Goal: Transaction & Acquisition: Purchase product/service

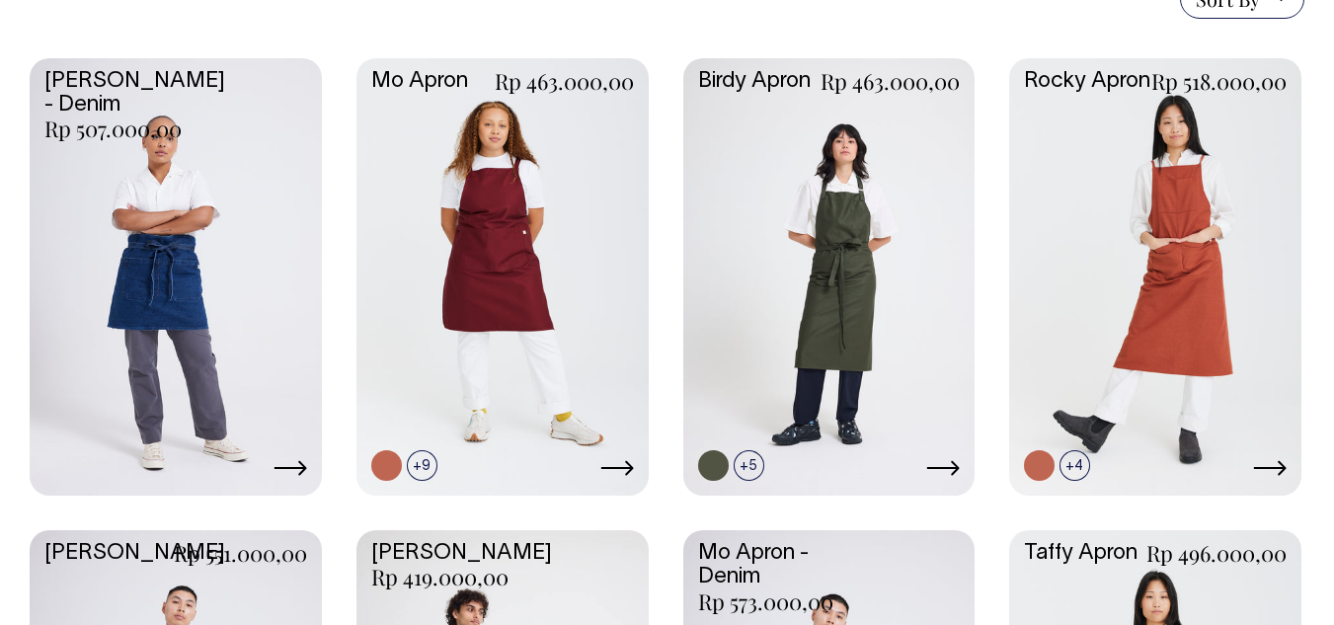
scroll to position [499, 0]
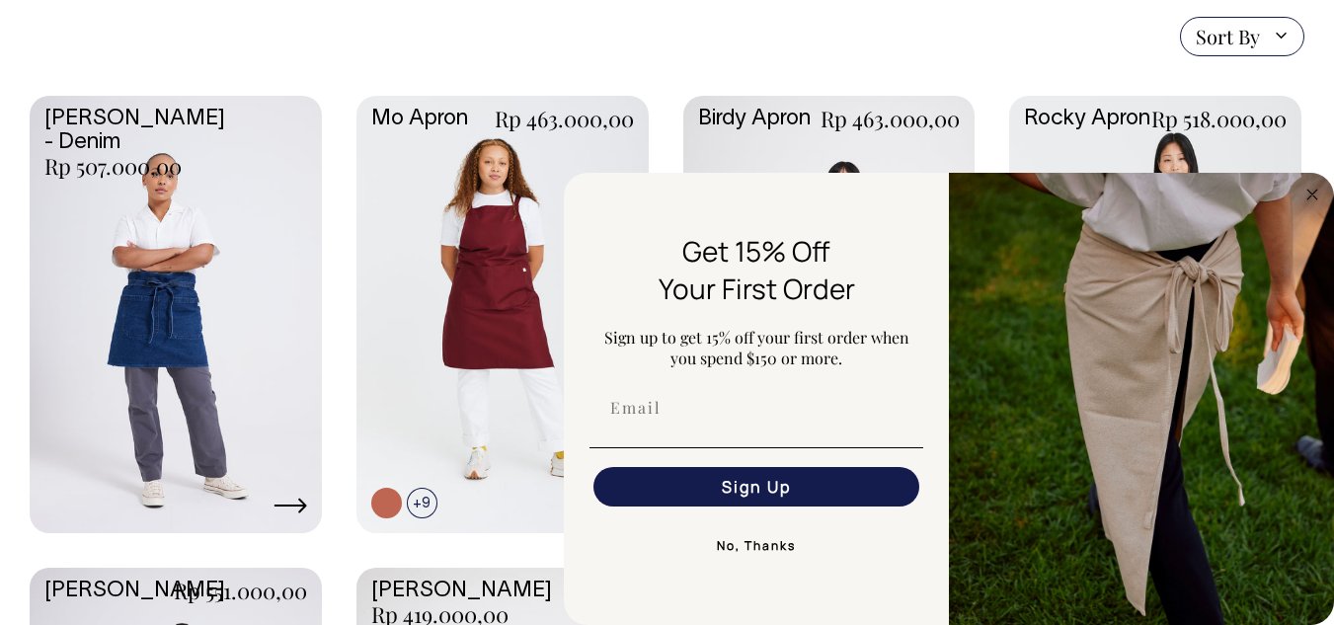
click at [739, 550] on button "No, Thanks" at bounding box center [757, 546] width 334 height 40
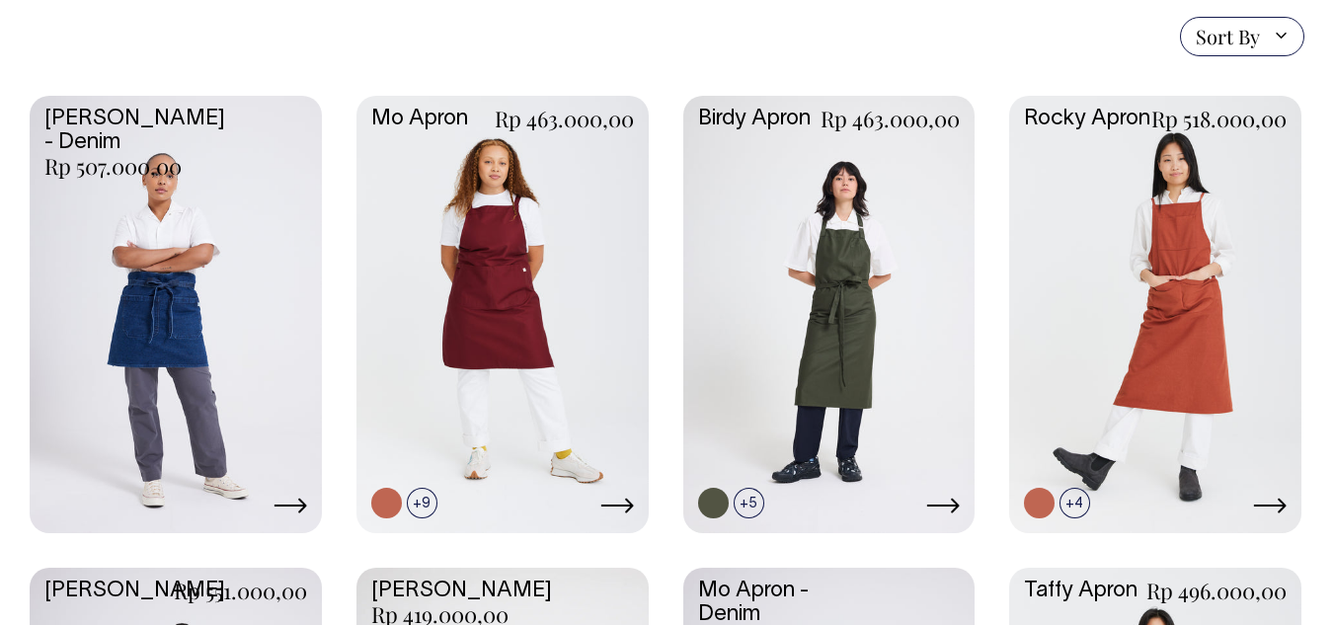
drag, startPoint x: 1348, startPoint y: 260, endPoint x: 895, endPoint y: 17, distance: 514.3
click at [895, 17] on div "Sort By Sort By Best selling Alphabetically, A-Z Alphabetically, Z-A Price, low…" at bounding box center [667, 37] width 1275 height 40
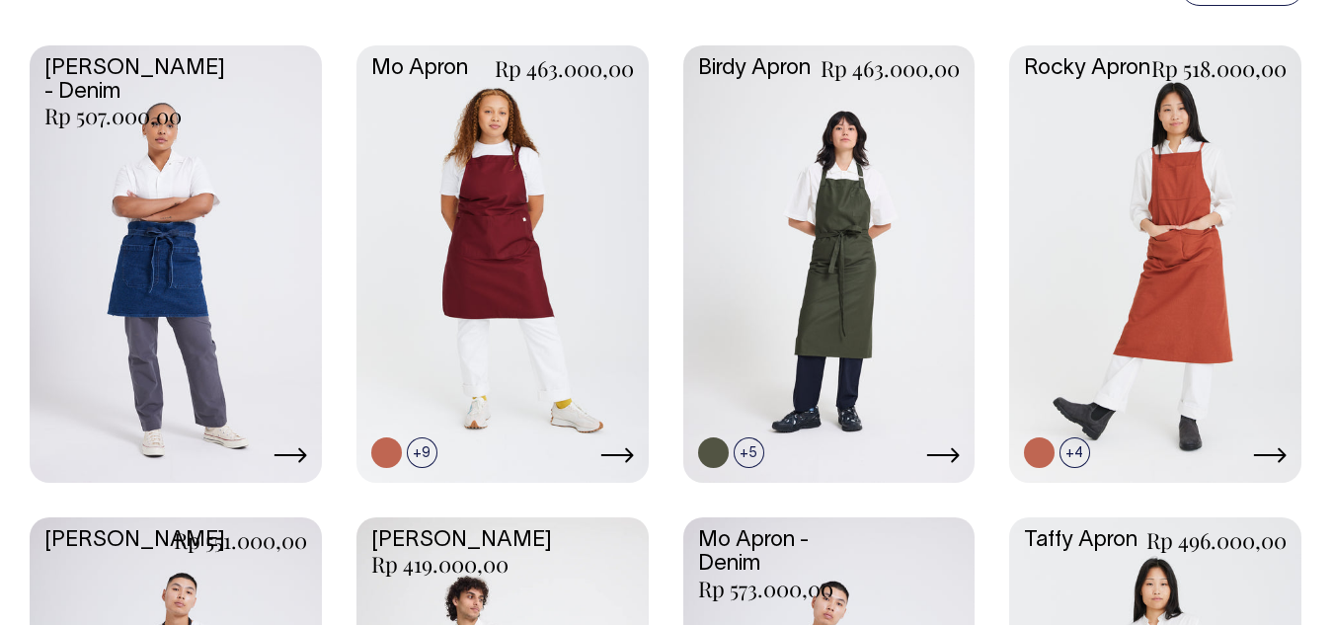
scroll to position [524, 0]
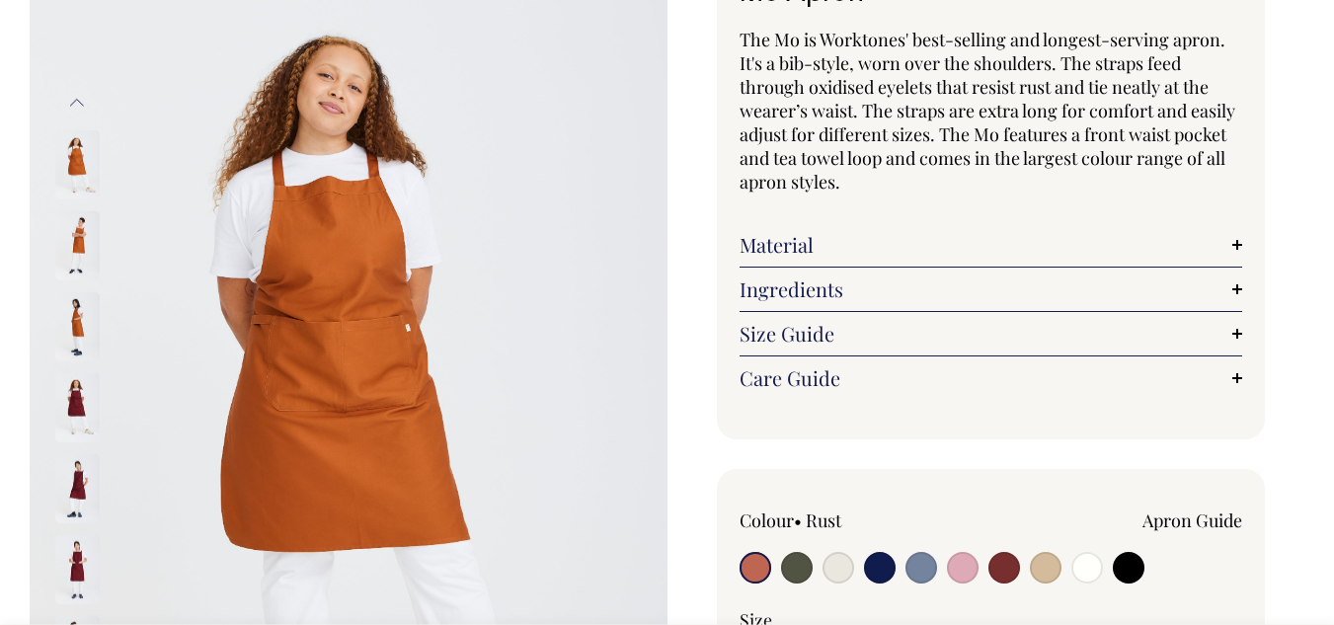
scroll to position [167, 0]
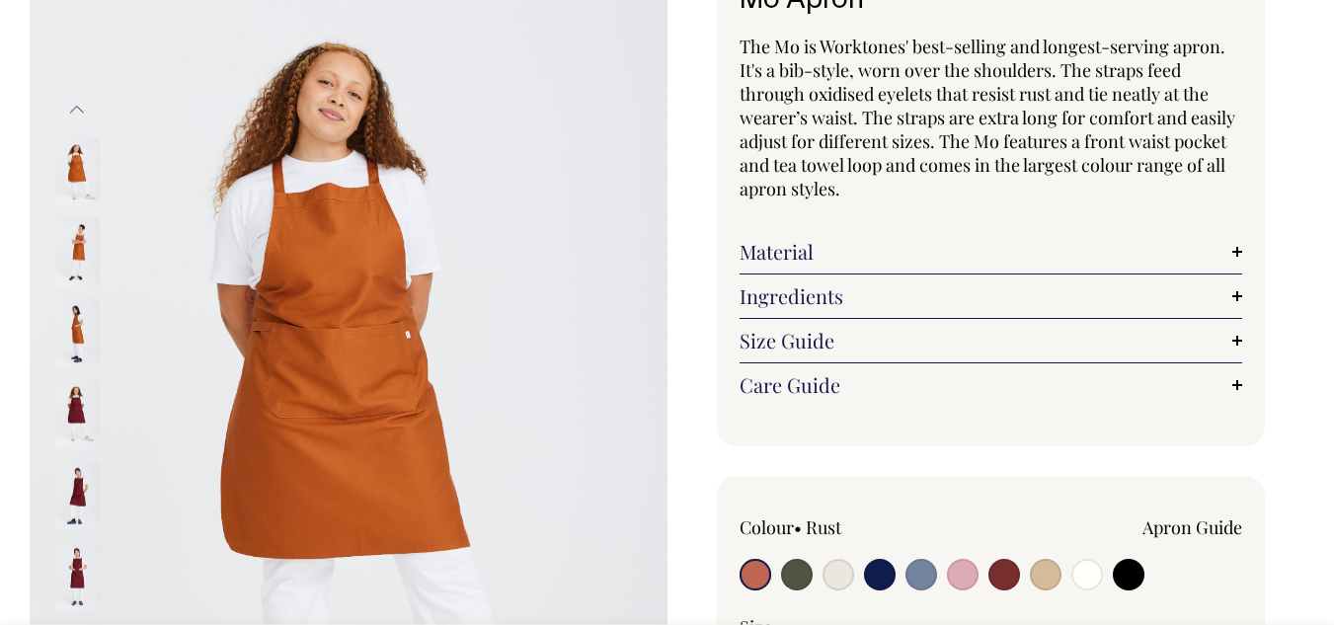
click at [833, 339] on link "Size Guide" at bounding box center [992, 341] width 504 height 24
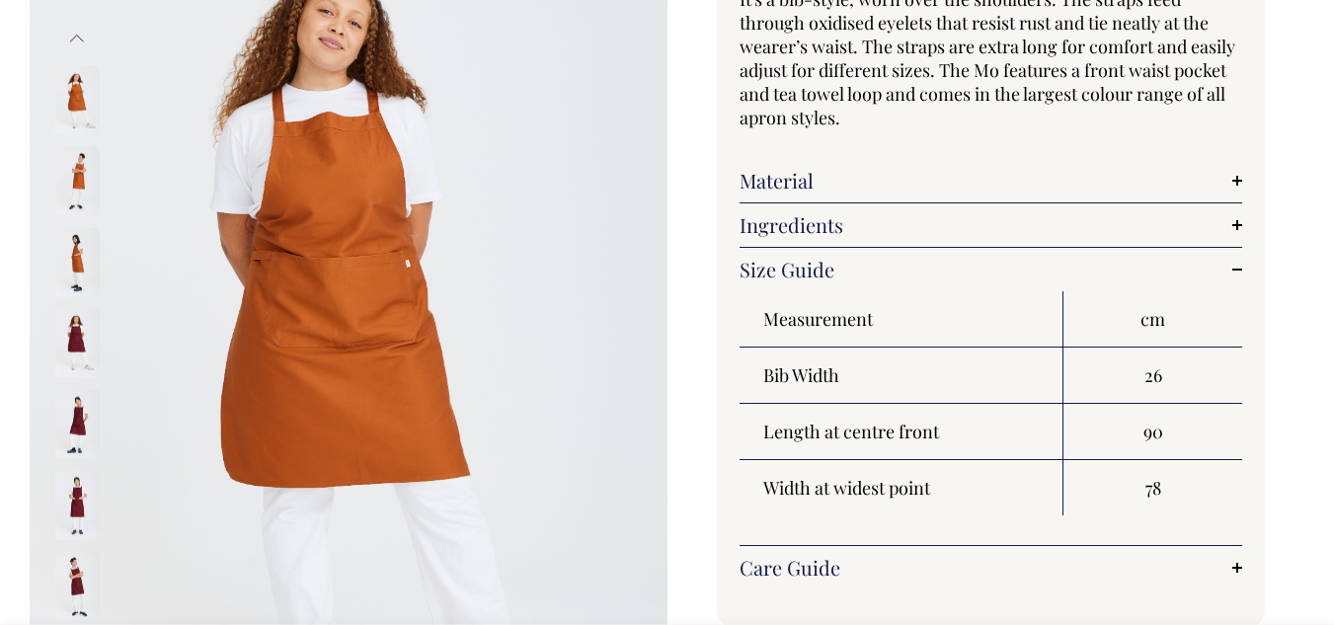
scroll to position [231, 0]
